Goal: Task Accomplishment & Management: Complete application form

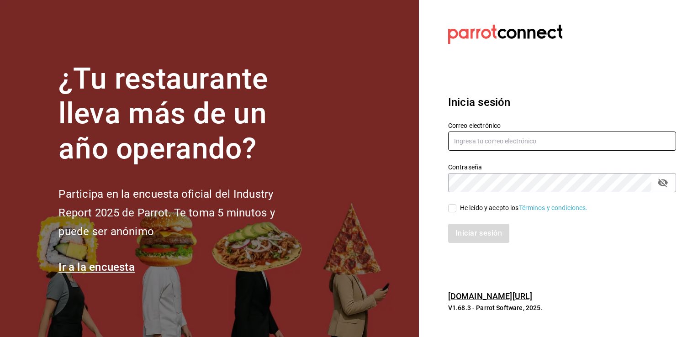
type input "[EMAIL_ADDRESS][DOMAIN_NAME]"
click at [450, 207] on input "He leído y acepto los Términos y condiciones." at bounding box center [452, 208] width 8 height 8
checkbox input "true"
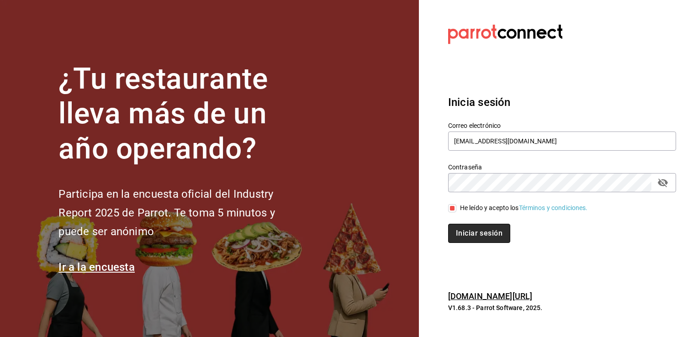
click at [473, 233] on button "Iniciar sesión" at bounding box center [479, 233] width 62 height 19
